Goal: Task Accomplishment & Management: Use online tool/utility

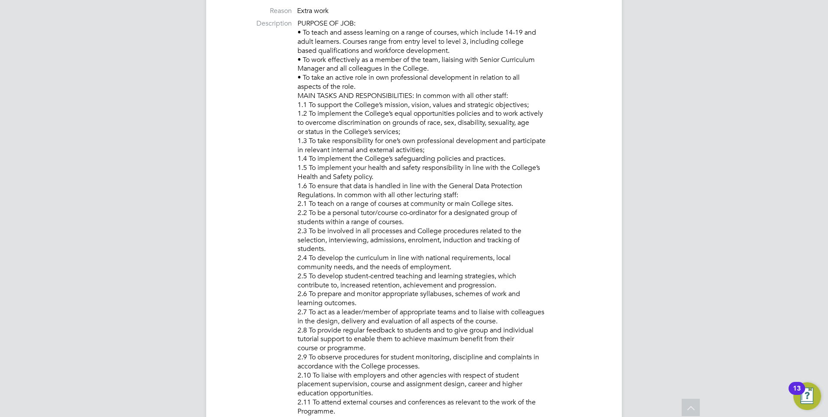
scroll to position [26, 61]
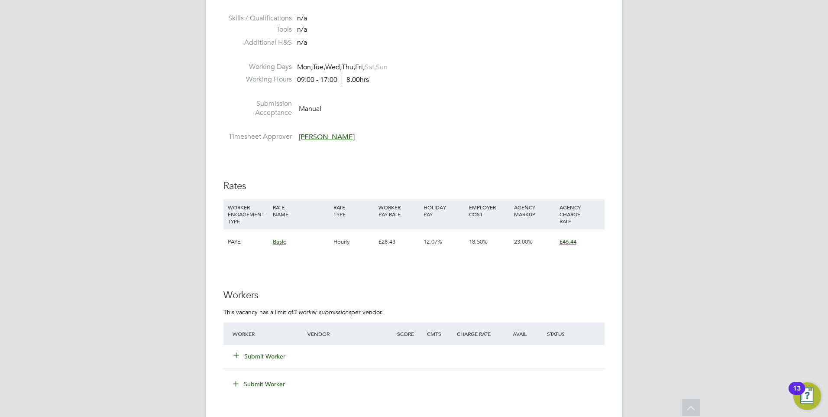
scroll to position [1386, 0]
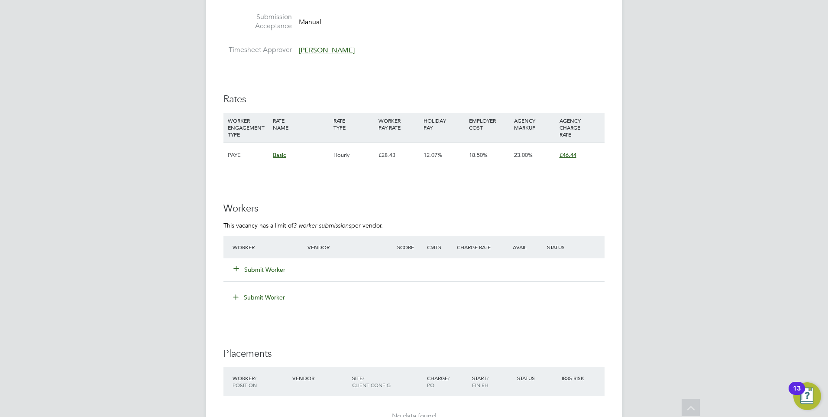
click at [278, 269] on button "Submit Worker" at bounding box center [260, 269] width 52 height 9
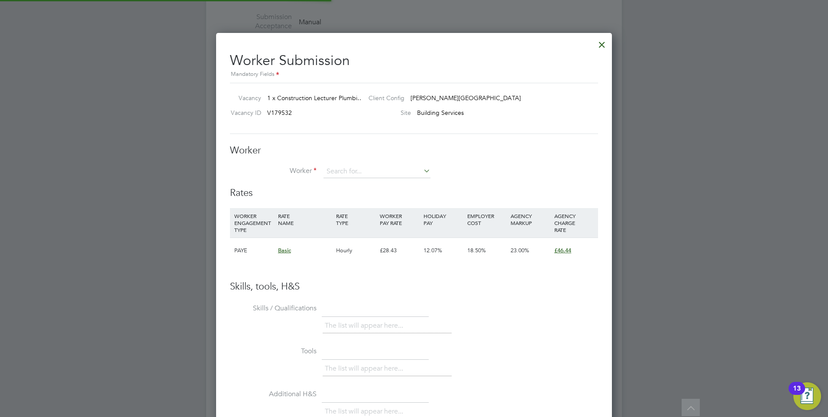
scroll to position [526, 396]
click at [371, 183] on li "Besir Bunkaju" at bounding box center [377, 184] width 108 height 12
type input "Besir Bunkaju"
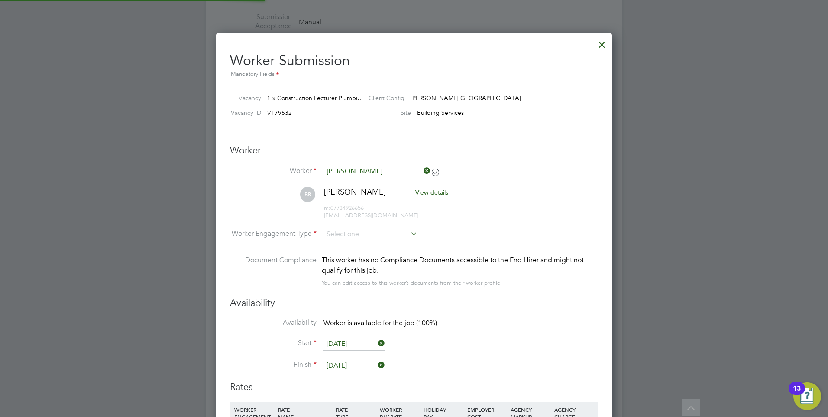
scroll to position [4, 4]
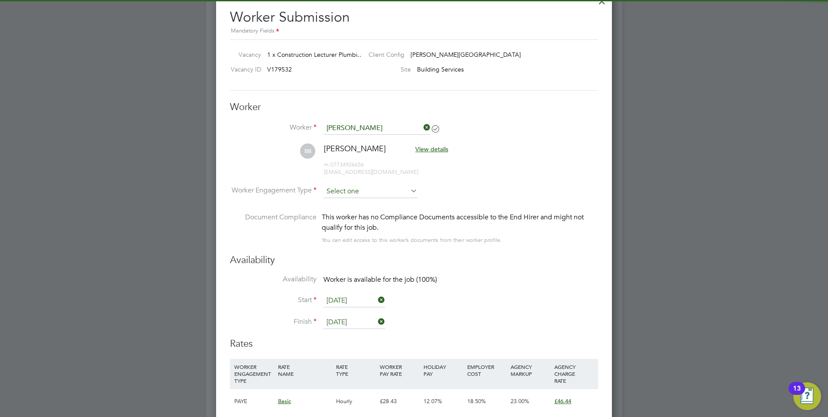
click at [364, 190] on input at bounding box center [371, 191] width 94 height 13
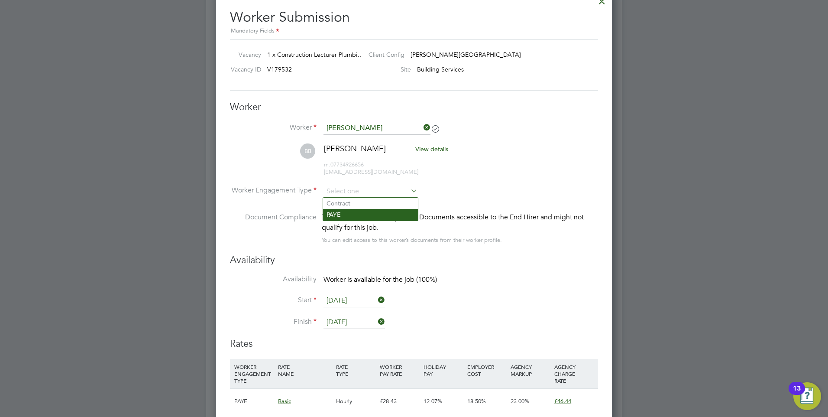
click at [365, 217] on li "PAYE" at bounding box center [370, 214] width 95 height 11
type input "PAYE"
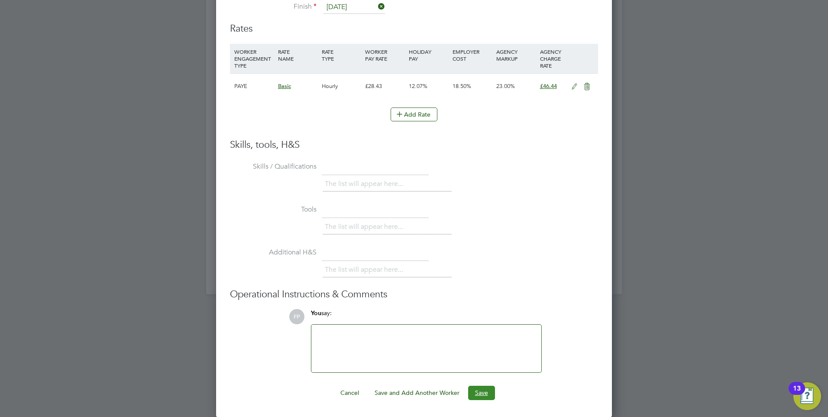
drag, startPoint x: 485, startPoint y: 393, endPoint x: 488, endPoint y: 388, distance: 5.1
click at [486, 393] on button "Save" at bounding box center [481, 393] width 27 height 14
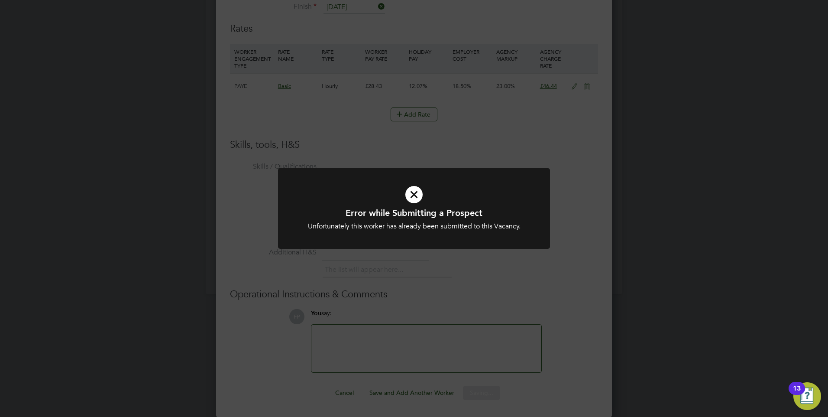
click at [386, 202] on icon at bounding box center [414, 195] width 225 height 34
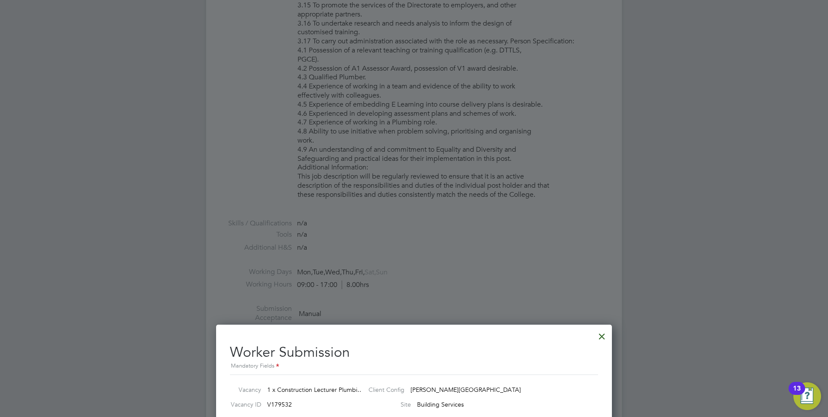
drag, startPoint x: 603, startPoint y: 341, endPoint x: 585, endPoint y: 335, distance: 18.9
click at [602, 339] on div at bounding box center [602, 334] width 16 height 16
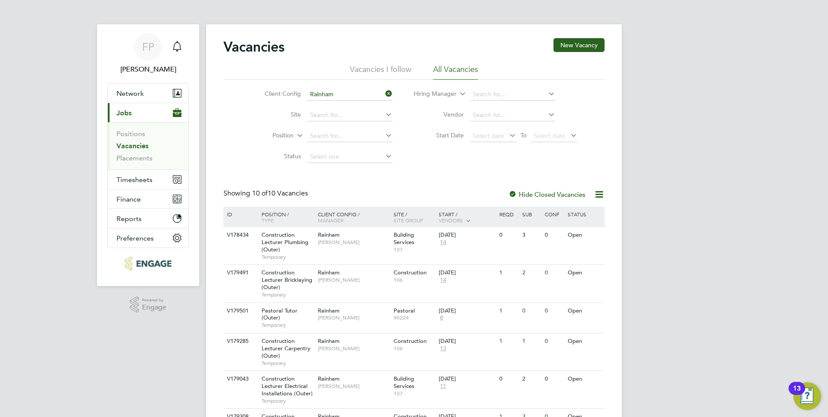
drag, startPoint x: 389, startPoint y: 94, endPoint x: 377, endPoint y: 90, distance: 12.6
click at [384, 94] on icon at bounding box center [384, 94] width 0 height 12
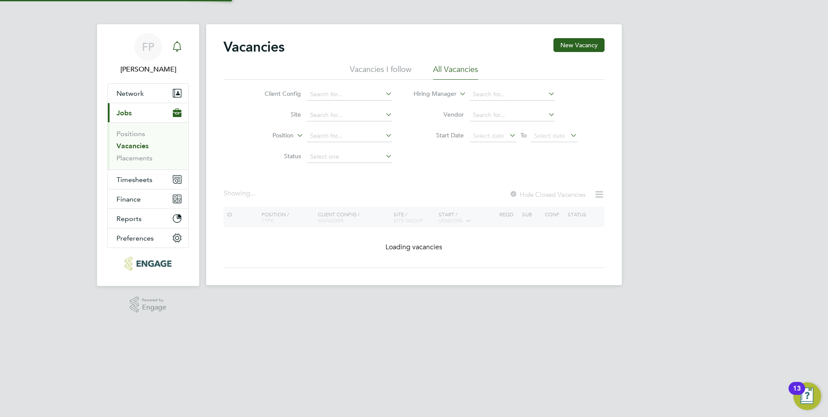
click at [177, 45] on icon "Main navigation" at bounding box center [177, 46] width 10 height 10
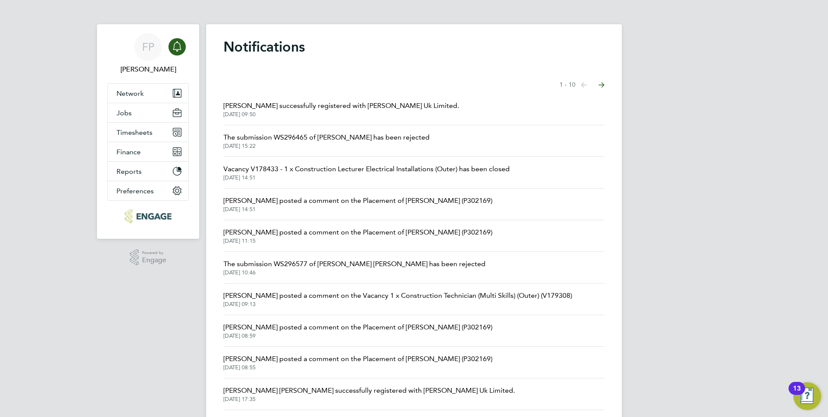
click at [364, 115] on span "02 Sep 2025, 09:50" at bounding box center [342, 114] width 236 height 7
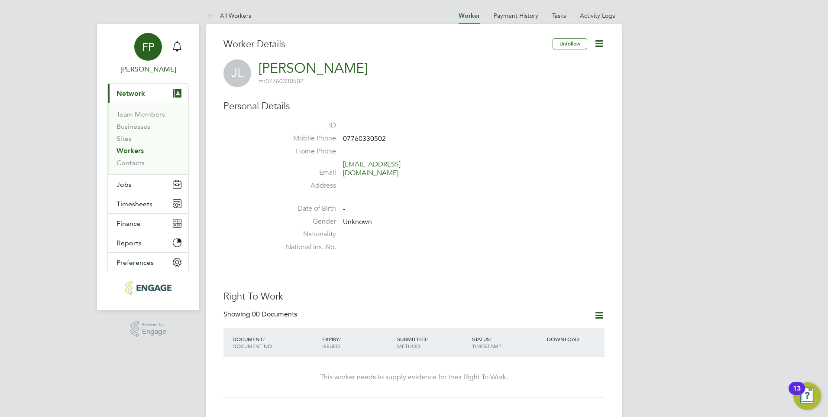
click at [140, 49] on div "FP" at bounding box center [148, 47] width 28 height 28
